Goal: Information Seeking & Learning: Find specific fact

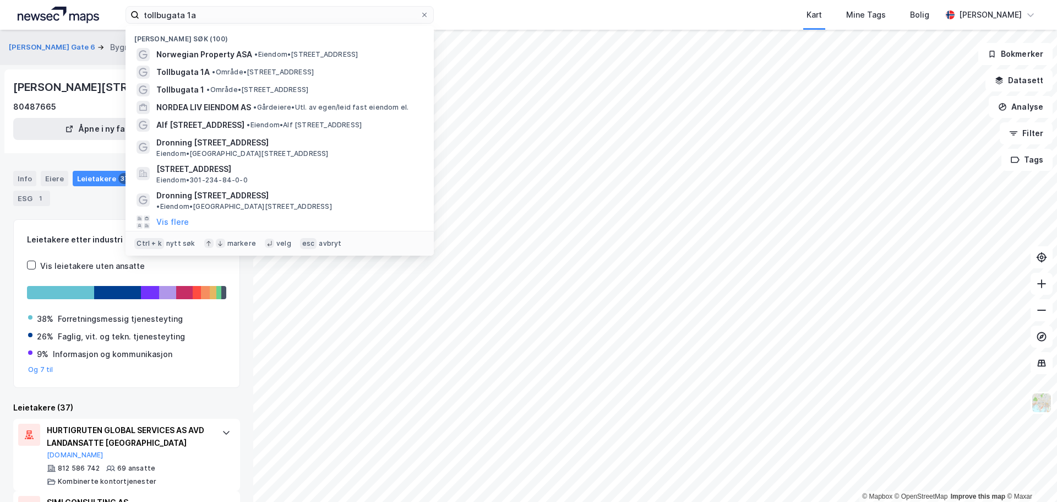
click at [262, 20] on input "tollbugata 1a" at bounding box center [279, 15] width 281 height 17
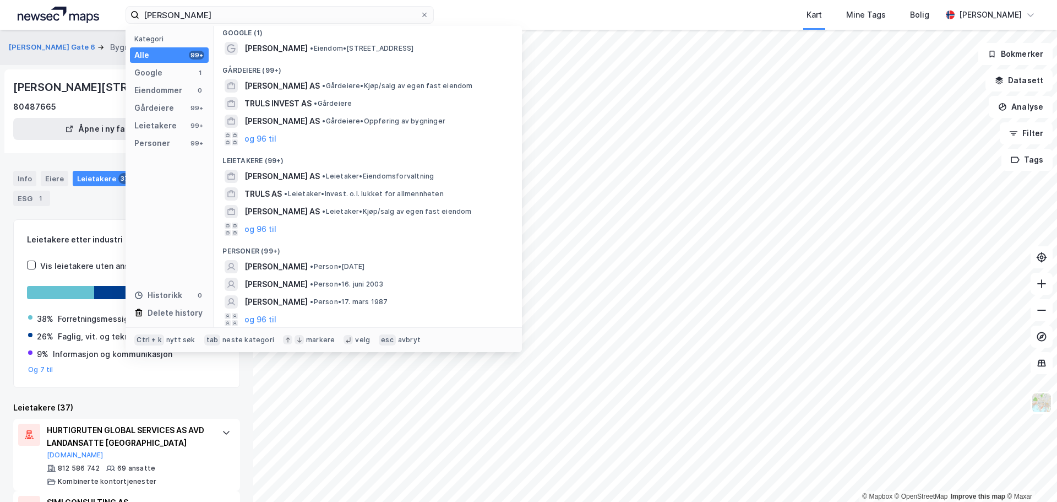
scroll to position [7, 0]
type input "[PERSON_NAME]"
click at [313, 268] on span "•" at bounding box center [311, 265] width 3 height 8
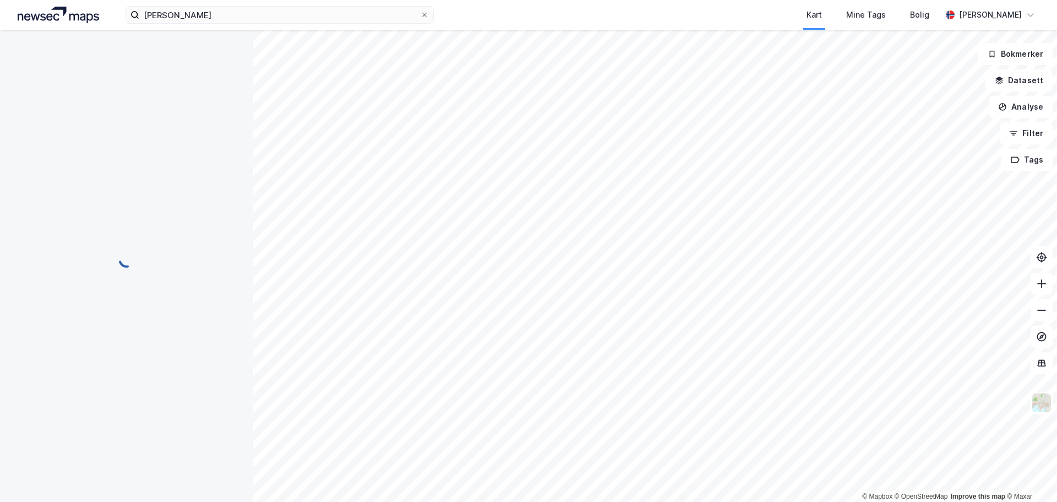
scroll to position [8, 0]
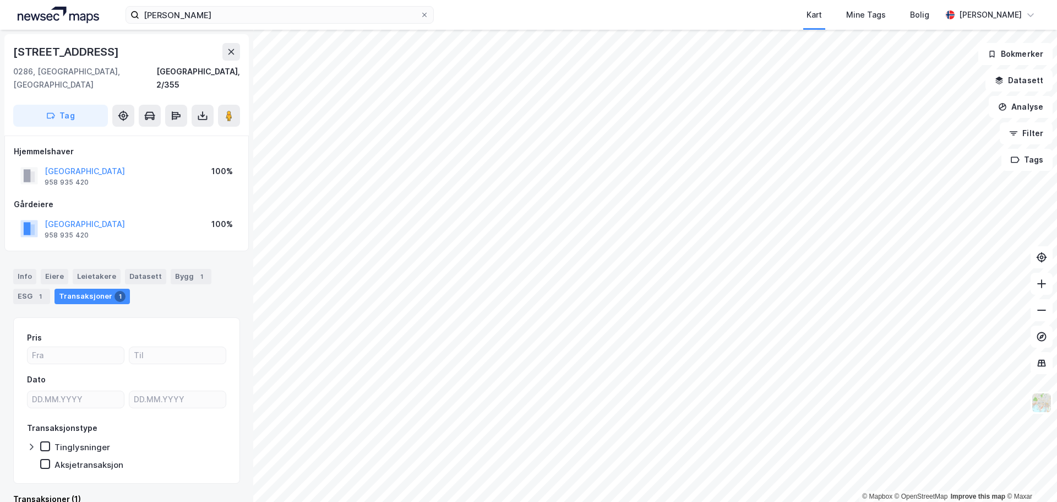
scroll to position [8, 0]
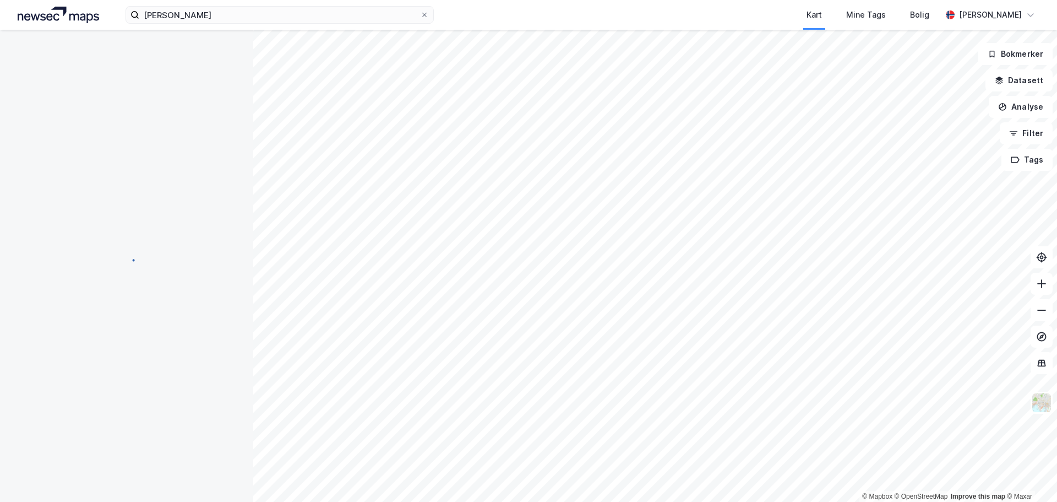
scroll to position [8, 0]
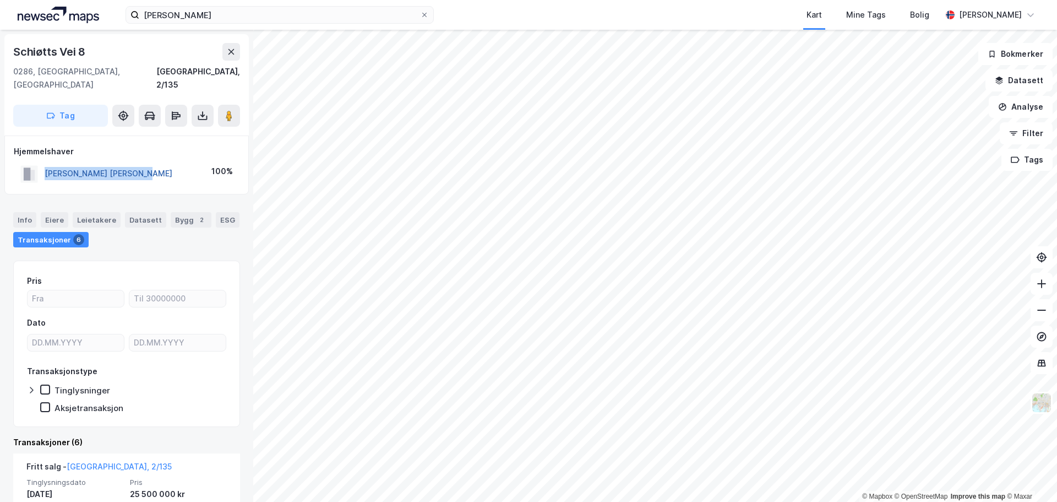
drag, startPoint x: 162, startPoint y: 159, endPoint x: 45, endPoint y: 163, distance: 117.4
click at [45, 163] on div "[PERSON_NAME] [PERSON_NAME] 100%" at bounding box center [127, 173] width 226 height 23
copy button "[PERSON_NAME] [PERSON_NAME]"
click at [0, 0] on button "[PERSON_NAME] [PERSON_NAME]" at bounding box center [0, 0] width 0 height 0
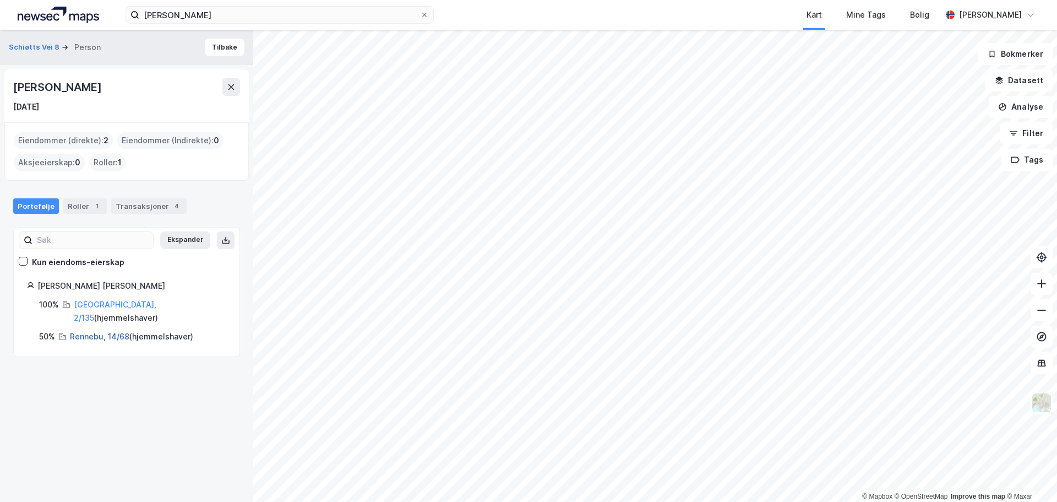
click at [88, 332] on link "Rennebu, 14/68" at bounding box center [99, 336] width 59 height 9
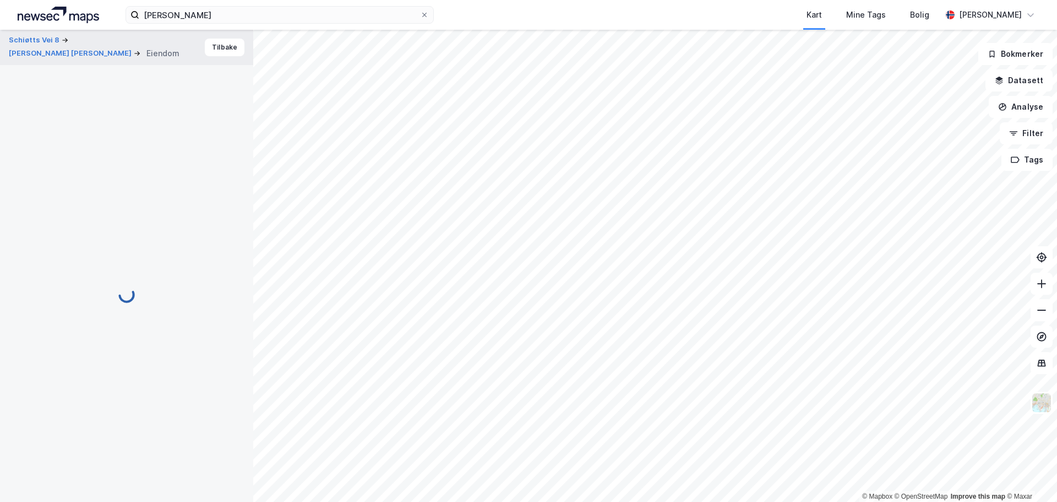
scroll to position [1, 0]
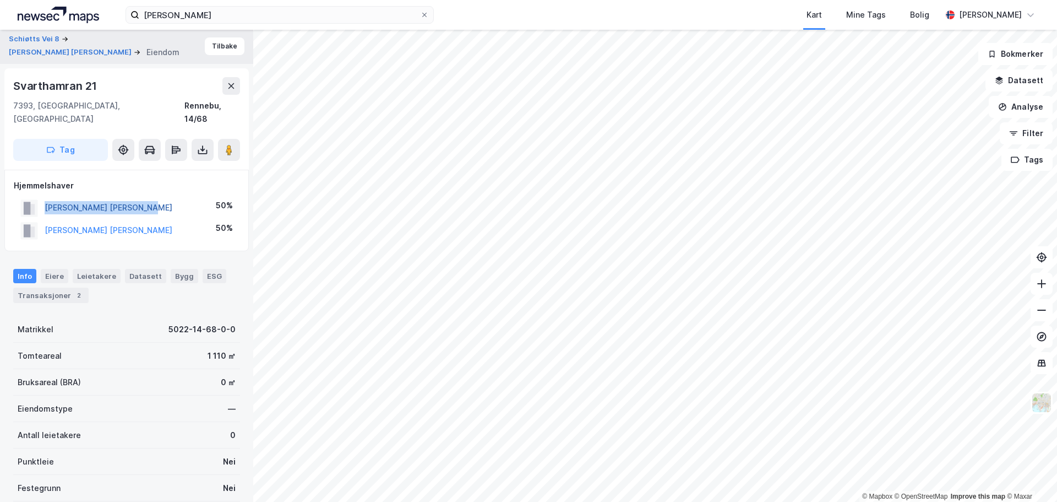
drag, startPoint x: 176, startPoint y: 193, endPoint x: 46, endPoint y: 196, distance: 130.0
click at [46, 197] on div "[PERSON_NAME] [PERSON_NAME] 50%" at bounding box center [127, 208] width 226 height 23
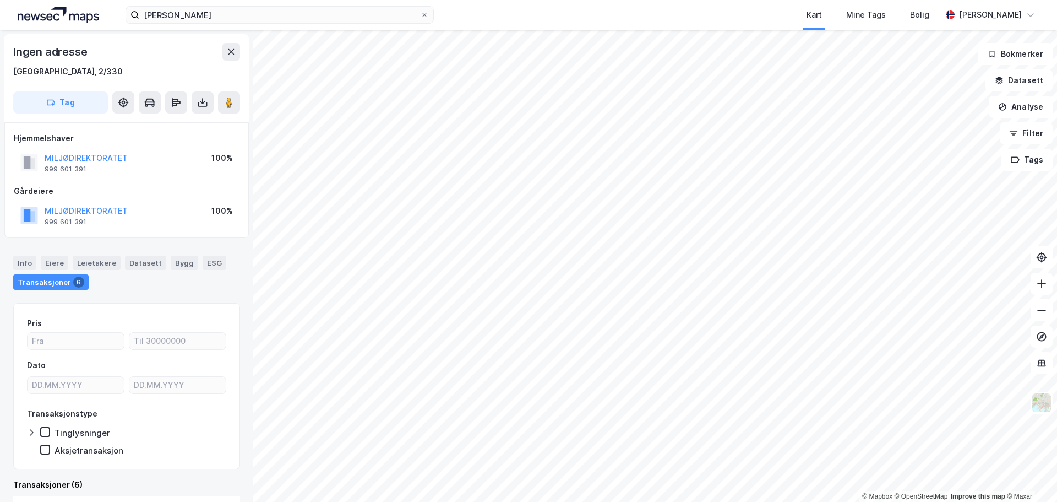
scroll to position [1, 0]
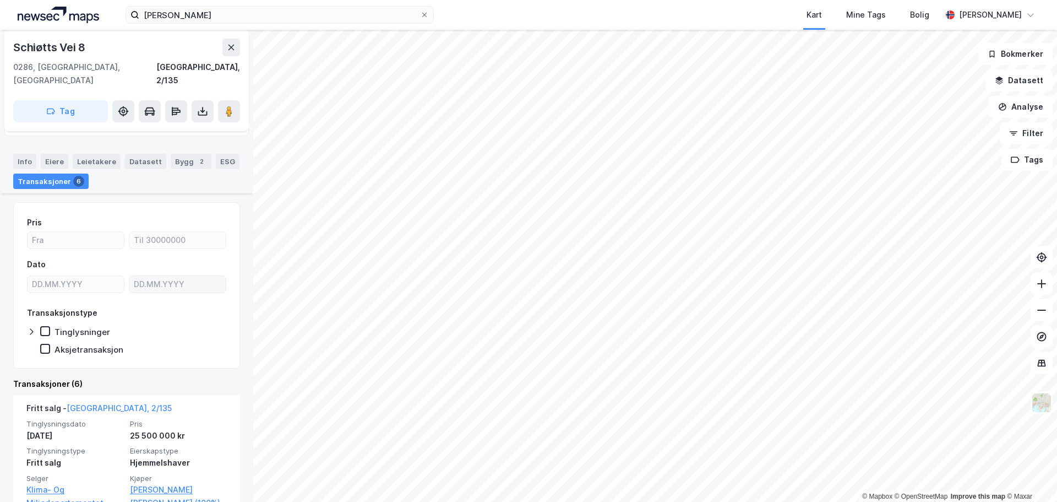
scroll to position [110, 0]
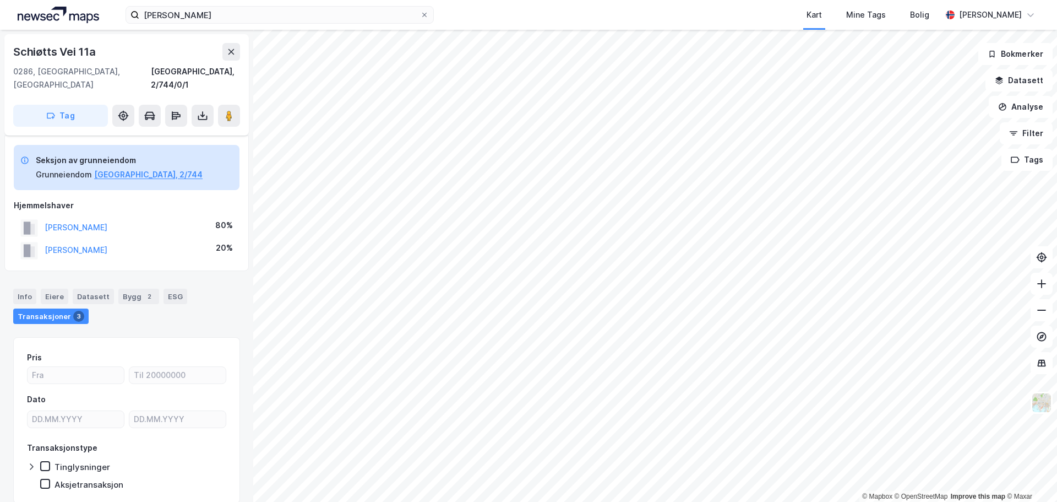
scroll to position [28, 0]
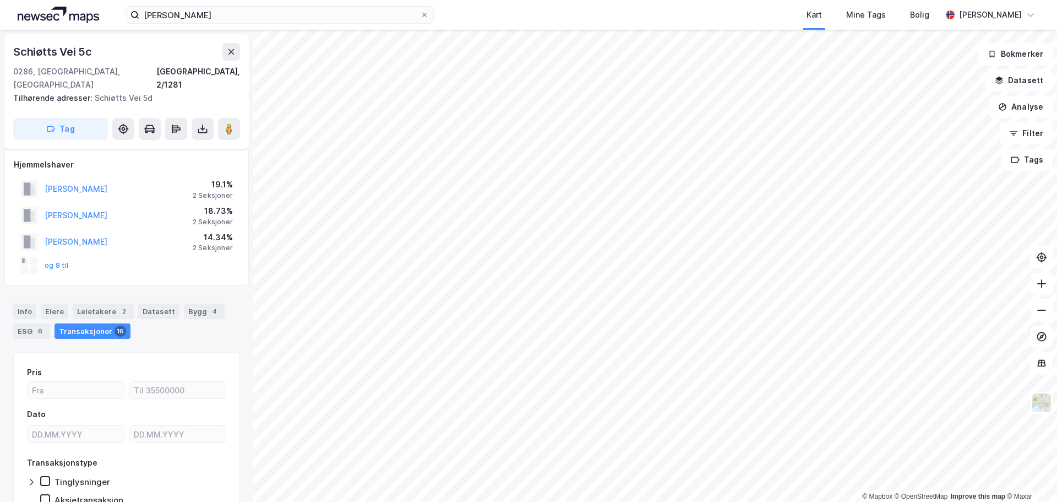
scroll to position [28, 0]
